Goal: Task Accomplishment & Management: Manage account settings

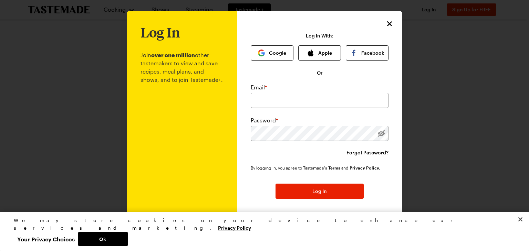
click at [268, 109] on div "Email * Password * Forgot Password?" at bounding box center [320, 119] width 138 height 73
click at [266, 101] on input "email" at bounding box center [320, 100] width 138 height 15
type input "[EMAIL_ADDRESS][DOMAIN_NAME]"
click at [267, 50] on button "Google" at bounding box center [272, 52] width 43 height 15
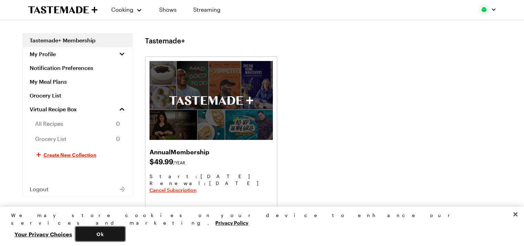
click at [125, 236] on button "Ok" at bounding box center [100, 234] width 50 height 14
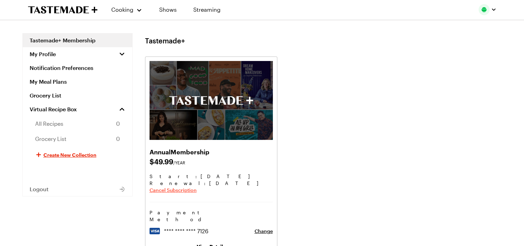
click at [174, 190] on span "Cancel Subscription" at bounding box center [172, 190] width 47 height 7
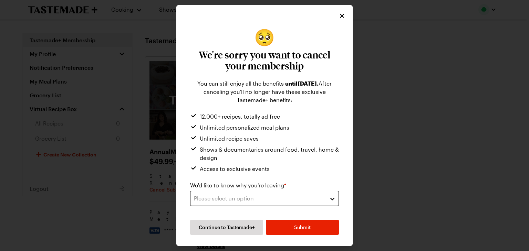
click at [260, 201] on div "Please select an option" at bounding box center [259, 199] width 131 height 8
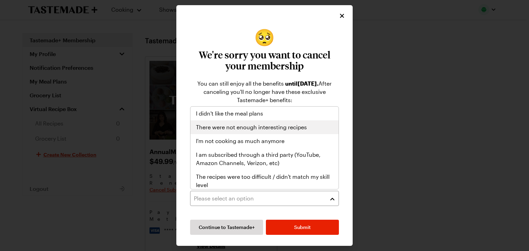
click at [252, 133] on div "There were not enough interesting recipes" at bounding box center [264, 128] width 148 height 14
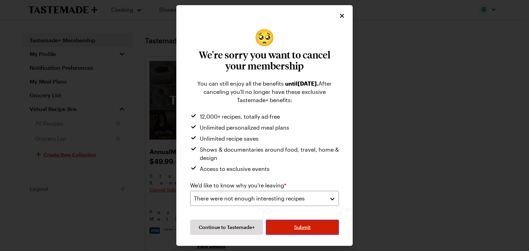
click at [293, 225] on button "Submit" at bounding box center [302, 227] width 73 height 15
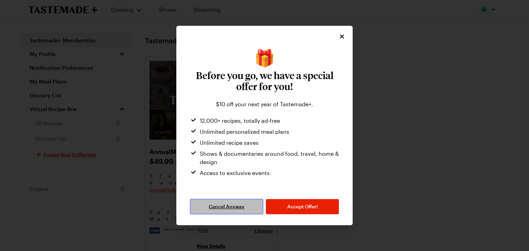
click at [219, 209] on span "Cancel Anyway" at bounding box center [227, 207] width 36 height 7
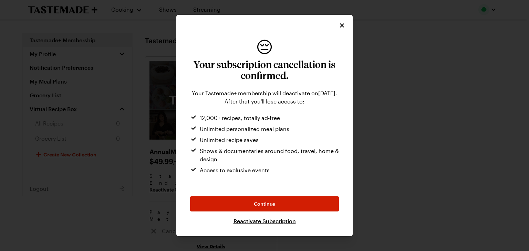
drag, startPoint x: 219, startPoint y: 209, endPoint x: 287, endPoint y: 202, distance: 68.0
click at [252, 203] on button "Continue" at bounding box center [264, 204] width 149 height 15
